Goal: Check status: Check status

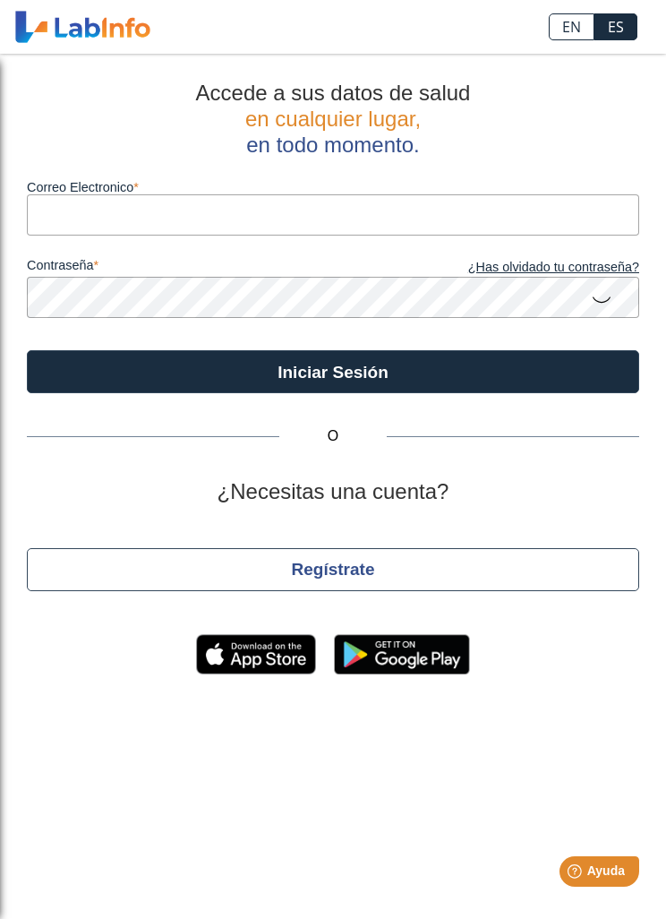
click at [77, 217] on input "Correo Electronico" at bounding box center [333, 214] width 613 height 40
type input "[EMAIL_ADDRESS][DOMAIN_NAME]"
click at [104, 371] on button "Iniciar Sesión" at bounding box center [333, 371] width 613 height 43
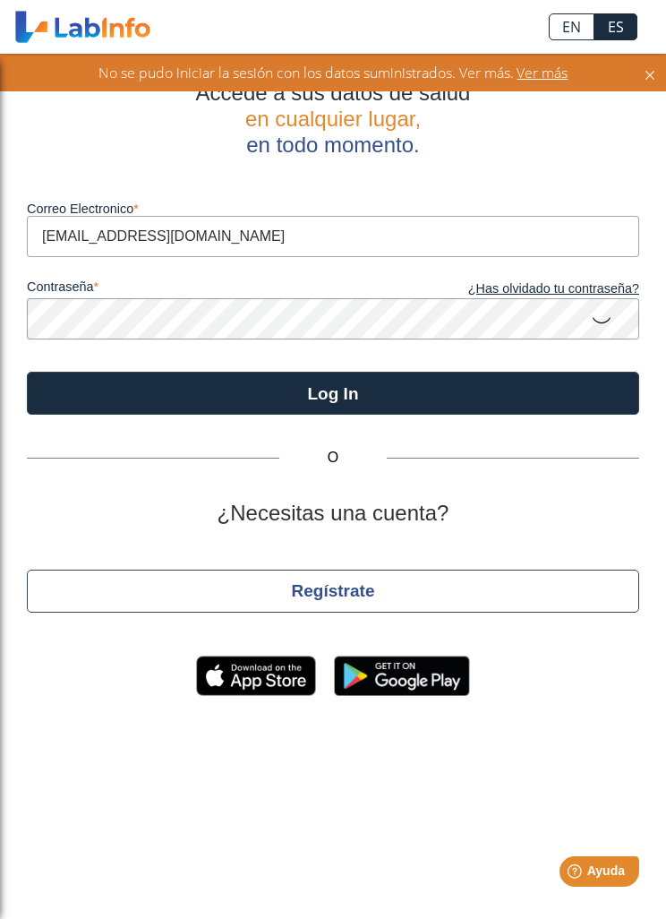
click at [605, 317] on icon at bounding box center [601, 319] width 21 height 35
click at [123, 390] on button "Log In" at bounding box center [333, 393] width 613 height 43
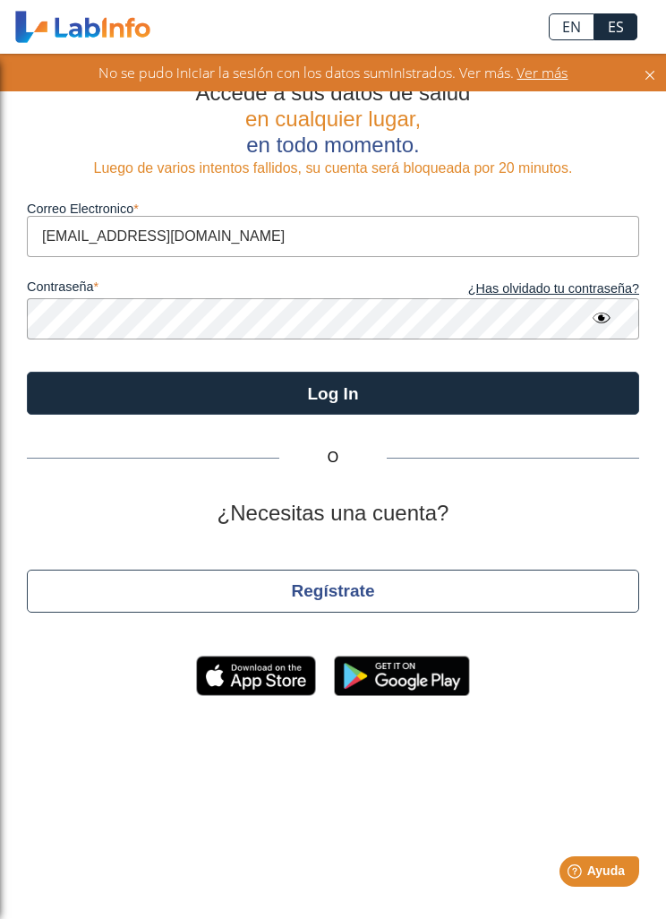
click at [504, 389] on button "Log In" at bounding box center [333, 393] width 613 height 43
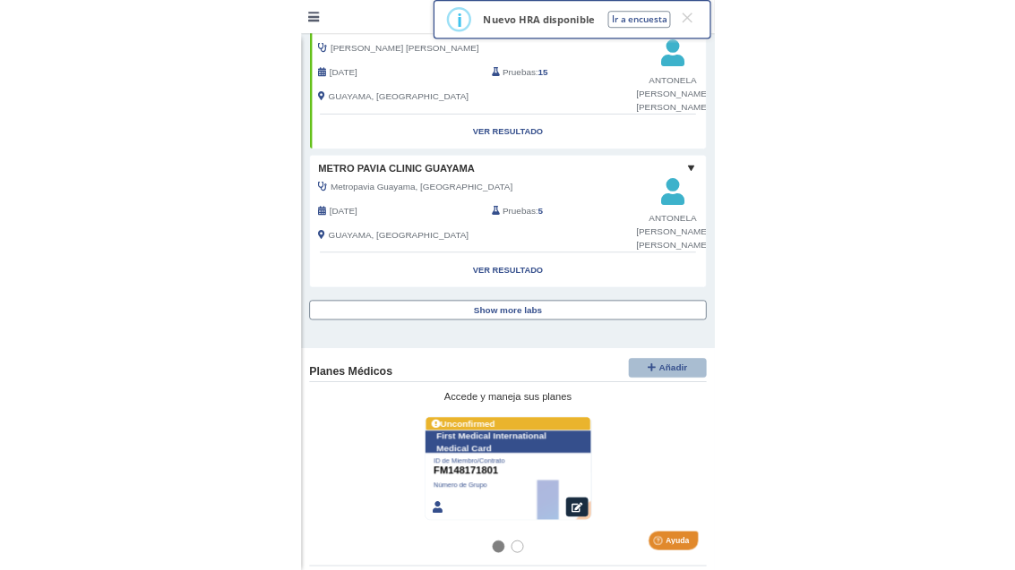
scroll to position [1986, 0]
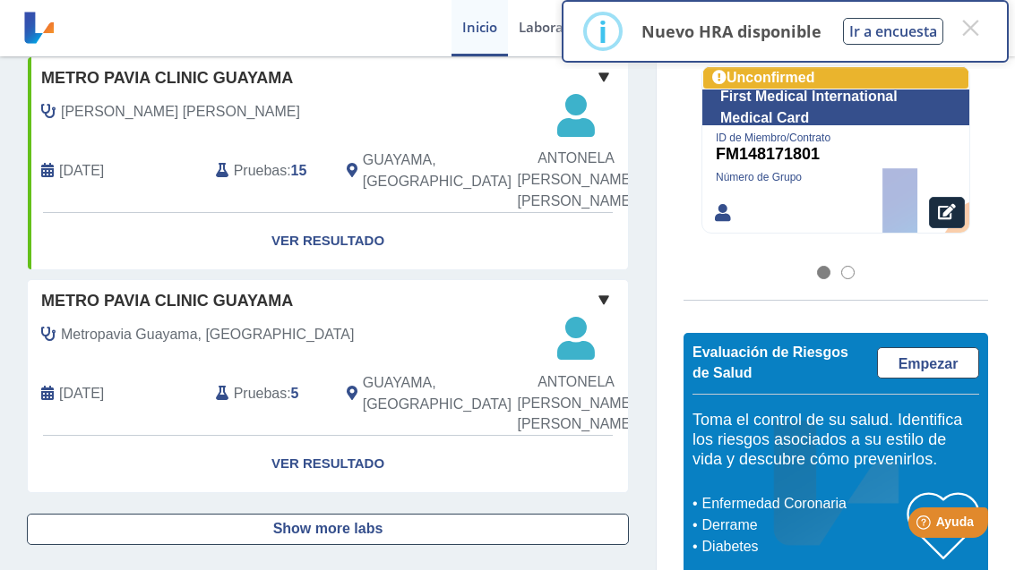
click at [170, 442] on link "Ver Resultado" at bounding box center [328, 464] width 600 height 56
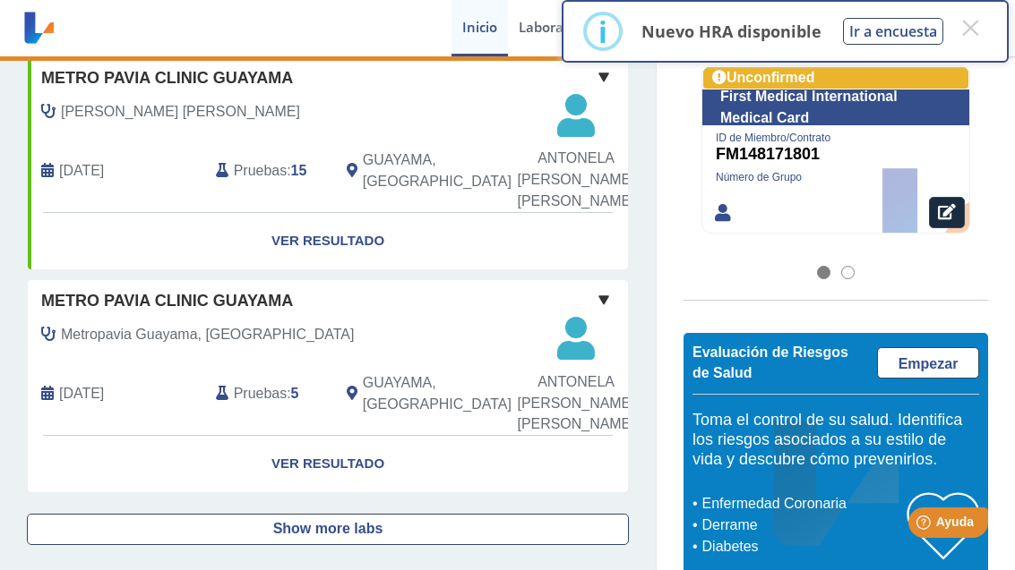
click at [665, 34] on button "×" at bounding box center [970, 28] width 32 height 32
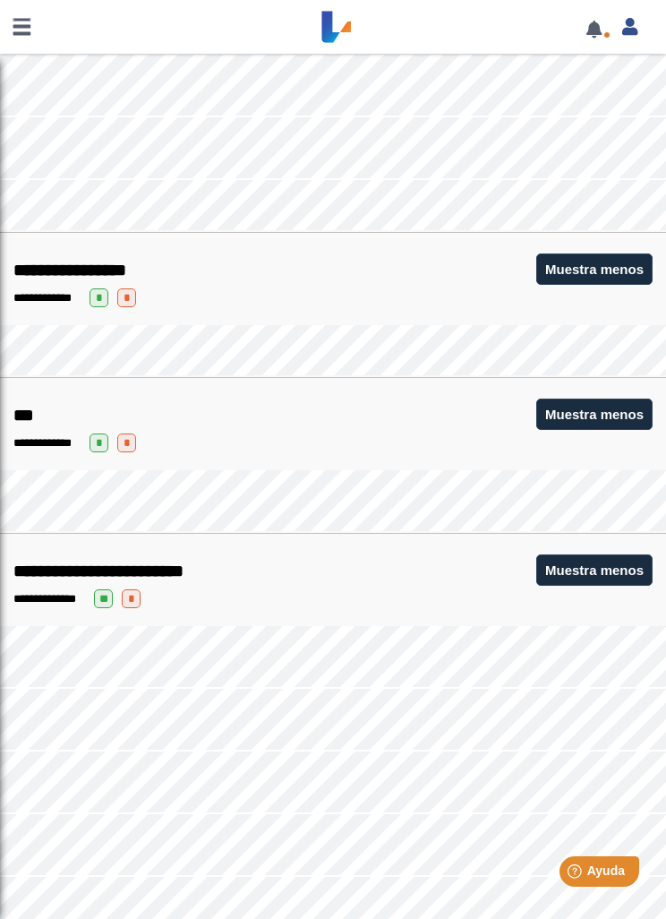
scroll to position [1321, 0]
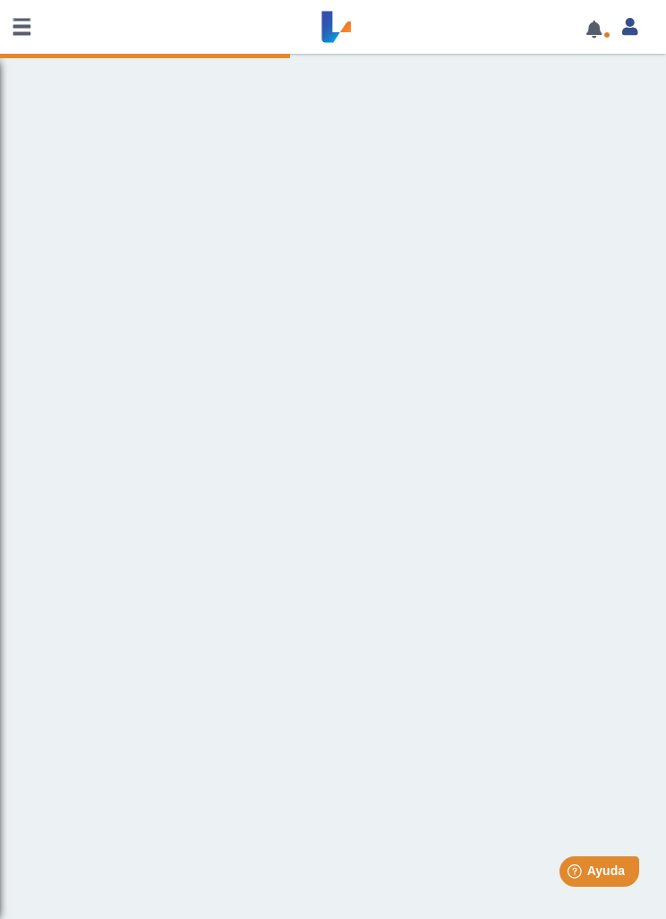
scroll to position [1, 0]
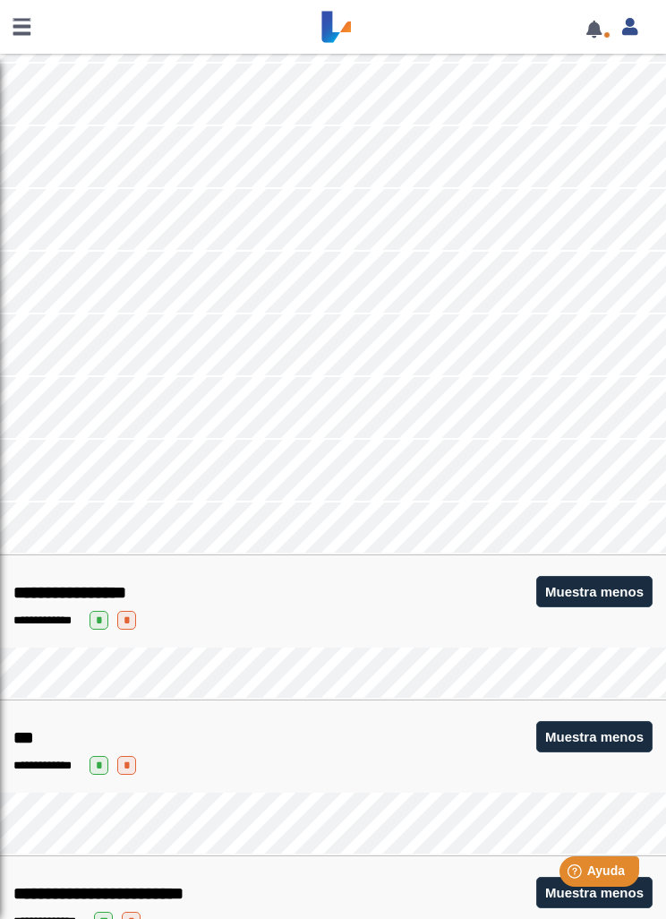
scroll to position [1018, 0]
